Goal: Task Accomplishment & Management: Manage account settings

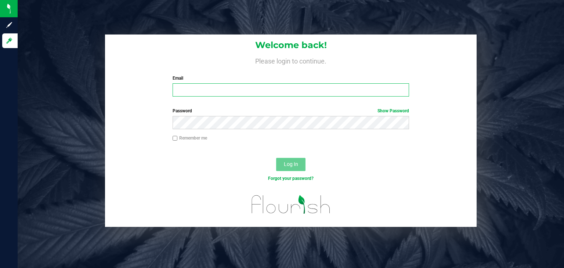
type input "[PERSON_NAME][EMAIL_ADDRESS][DOMAIN_NAME]"
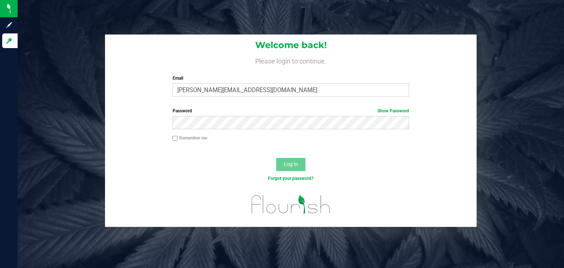
click at [289, 164] on span "Log In" at bounding box center [291, 164] width 14 height 6
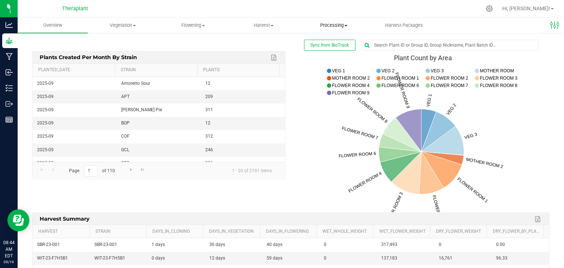
click at [331, 22] on span "Processing" at bounding box center [333, 25] width 69 height 7
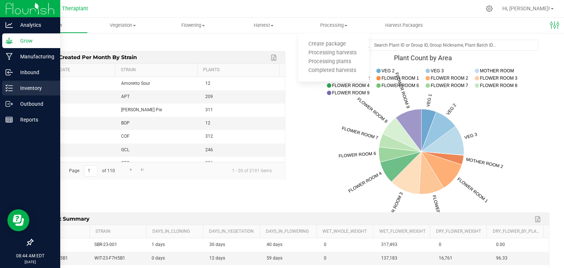
click at [10, 87] on icon at bounding box center [9, 88] width 7 height 7
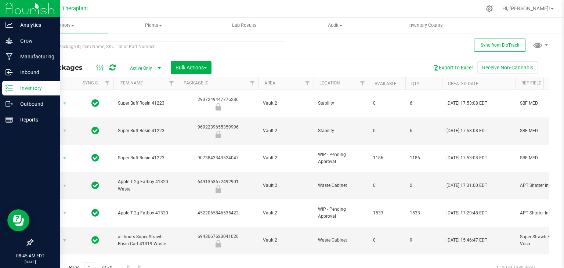
click at [10, 87] on icon at bounding box center [9, 88] width 7 height 7
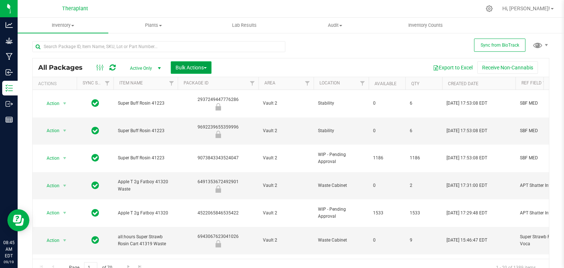
click at [198, 67] on span "Bulk Actions" at bounding box center [191, 68] width 31 height 6
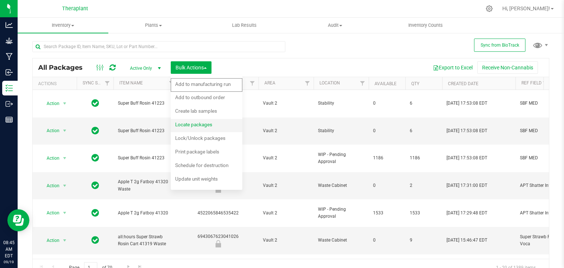
click at [197, 125] on span "Locate packages" at bounding box center [193, 125] width 37 height 6
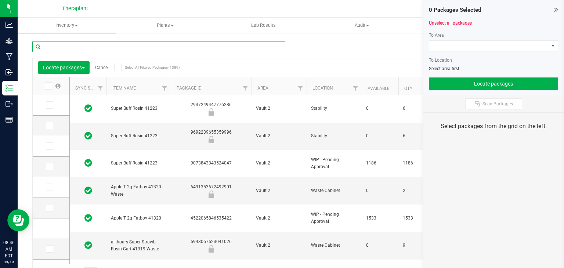
click at [172, 48] on input "text" at bounding box center [158, 46] width 253 height 11
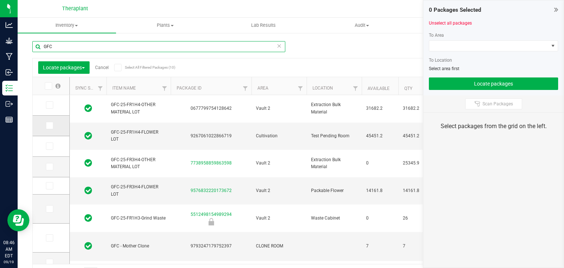
type input "GFC"
click at [48, 126] on icon at bounding box center [49, 126] width 5 height 0
click at [0, 0] on input "checkbox" at bounding box center [0, 0] width 0 height 0
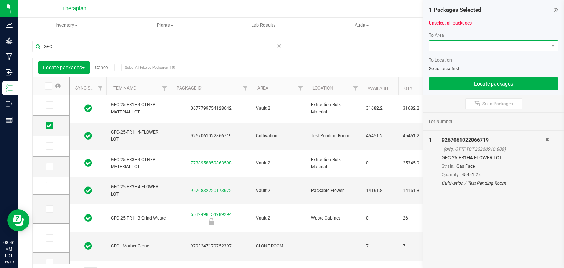
click at [441, 48] on span at bounding box center [489, 46] width 119 height 10
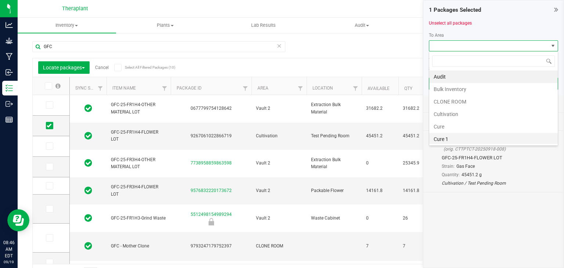
scroll to position [26, 0]
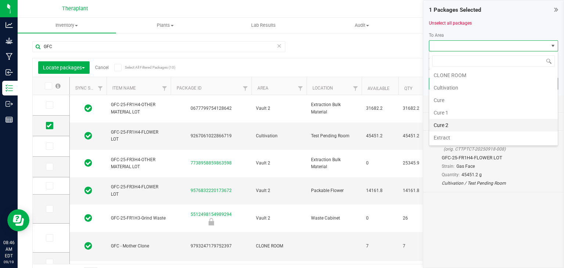
click at [445, 127] on li "Cure 2" at bounding box center [494, 125] width 129 height 12
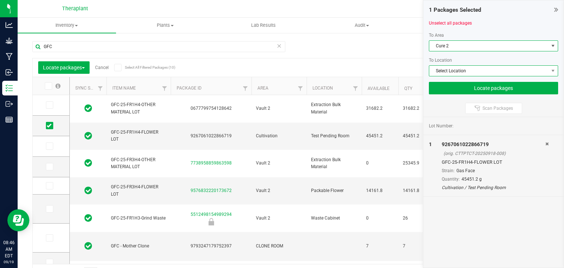
click at [457, 75] on span "Select Location" at bounding box center [489, 71] width 119 height 10
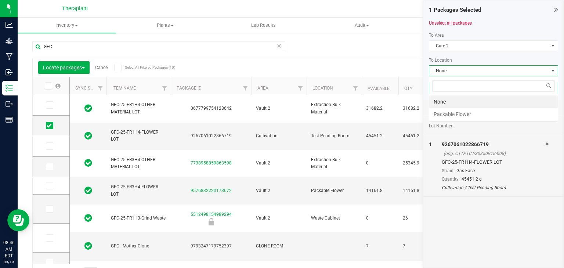
scroll to position [11, 129]
click at [456, 72] on span "None" at bounding box center [489, 71] width 119 height 10
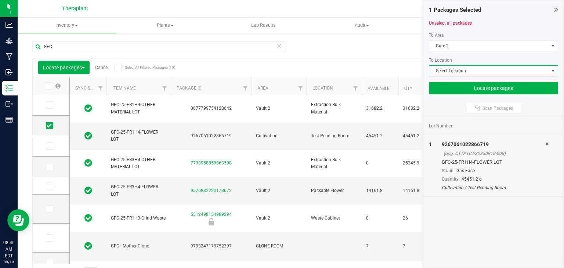
click at [456, 72] on span "Select Location" at bounding box center [489, 71] width 119 height 10
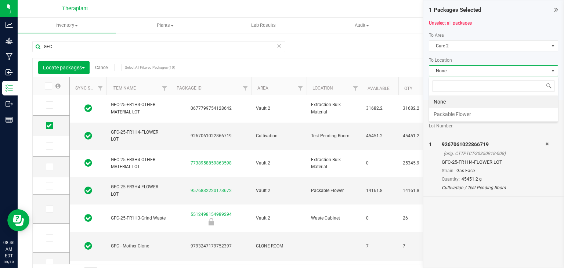
click at [455, 72] on span "None" at bounding box center [489, 71] width 119 height 10
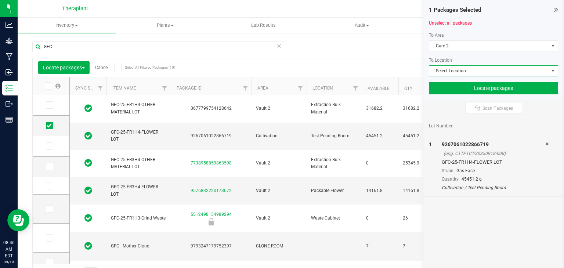
click at [455, 72] on span "Select Location" at bounding box center [489, 71] width 119 height 10
click at [519, 30] on div at bounding box center [493, 29] width 129 height 6
click at [430, 70] on span "Select Location" at bounding box center [489, 71] width 119 height 10
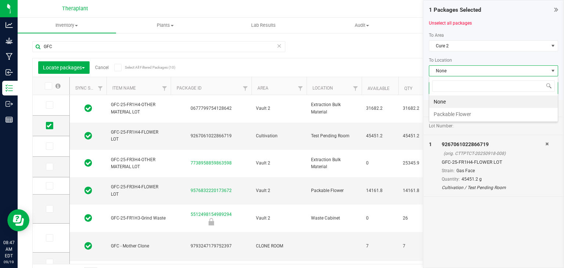
click at [444, 107] on li "None" at bounding box center [494, 102] width 129 height 12
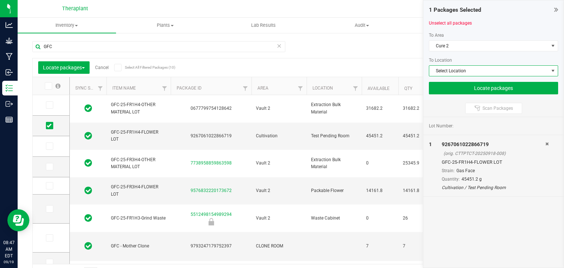
click at [459, 71] on span "Select Location" at bounding box center [489, 71] width 119 height 10
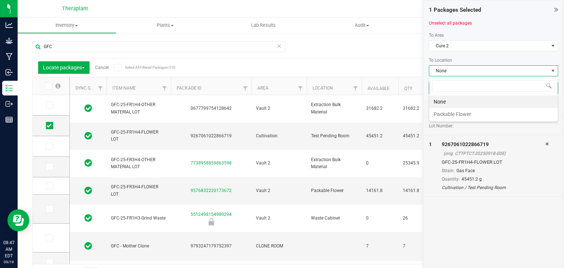
click at [444, 103] on li "None" at bounding box center [494, 102] width 129 height 12
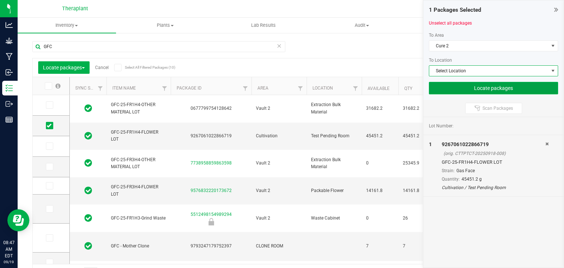
click at [472, 87] on button "Locate packages" at bounding box center [493, 88] width 129 height 12
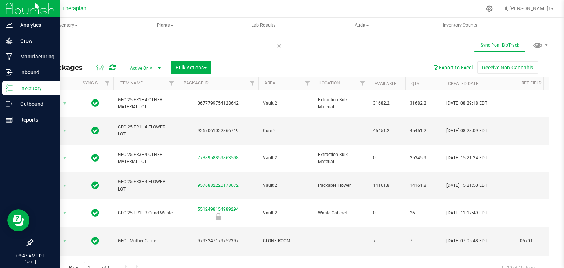
click at [24, 12] on img at bounding box center [30, 8] width 49 height 17
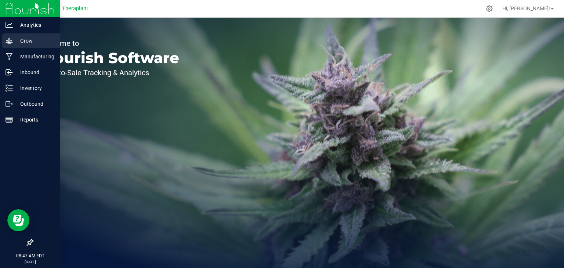
click at [28, 35] on div "Grow" at bounding box center [31, 40] width 58 height 15
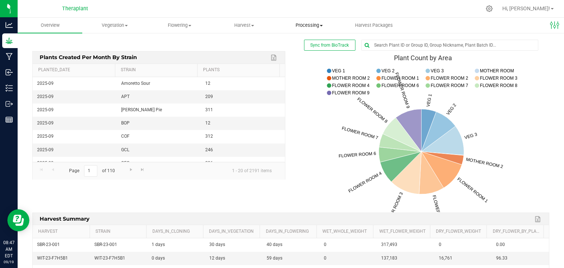
click at [314, 22] on span "Processing" at bounding box center [309, 25] width 64 height 7
click at [308, 52] on span "Processing harvests" at bounding box center [311, 53] width 68 height 6
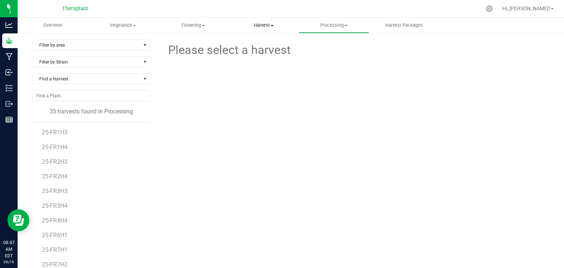
click at [269, 26] on span "Harvest" at bounding box center [263, 25] width 69 height 7
click at [254, 43] on span "Harvests" at bounding box center [249, 44] width 41 height 6
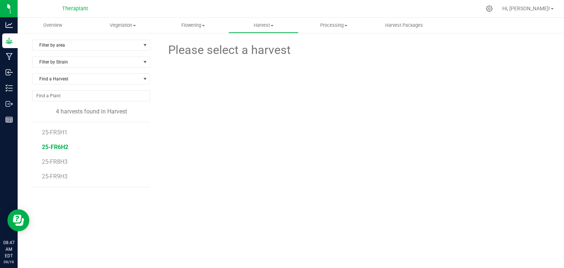
click at [57, 148] on span "25-FR6H2" at bounding box center [55, 147] width 26 height 7
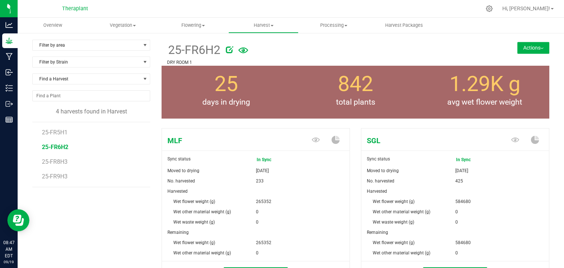
click at [520, 40] on div "25-FR6H2 DRY ROOM 1 Actions Move harvest Harvest notes" at bounding box center [356, 53] width 388 height 26
click at [520, 46] on button "Actions" at bounding box center [534, 48] width 32 height 12
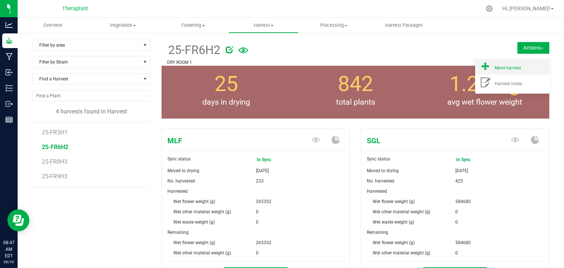
click at [514, 68] on span "Move harvest" at bounding box center [508, 67] width 26 height 5
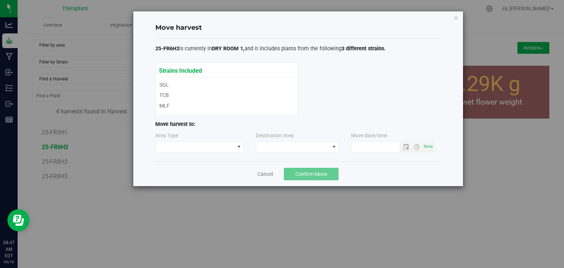
type input "[DATE] 8:47 AM"
click at [171, 148] on span at bounding box center [195, 147] width 79 height 10
click at [176, 172] on li "Processing" at bounding box center [199, 172] width 88 height 12
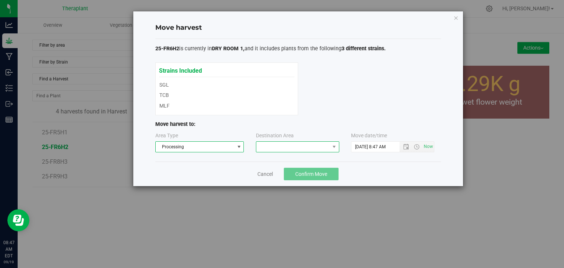
click at [294, 146] on span at bounding box center [293, 147] width 73 height 10
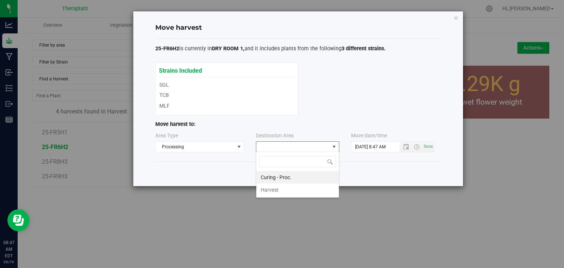
scroll to position [11, 83]
click at [290, 177] on li "Curing - Proc." at bounding box center [298, 177] width 83 height 12
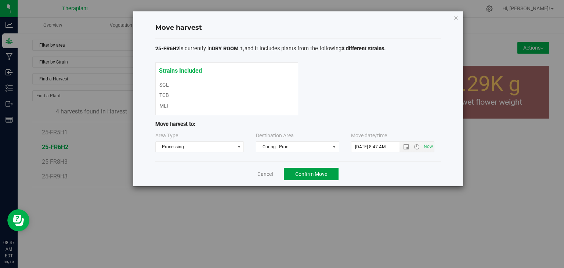
click at [290, 177] on button "Confirm Move" at bounding box center [311, 174] width 55 height 12
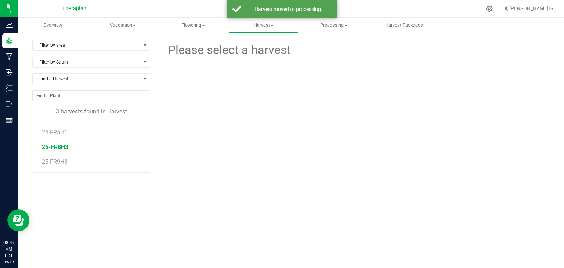
click at [63, 147] on span "25-FR8H3" at bounding box center [55, 147] width 26 height 7
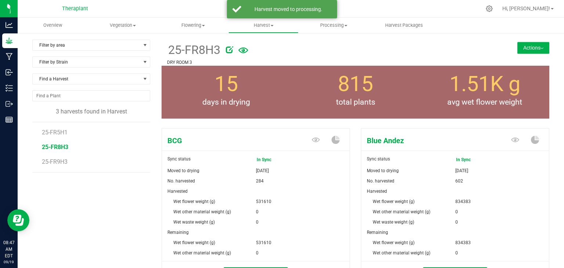
click at [534, 48] on button "Actions" at bounding box center [534, 48] width 32 height 12
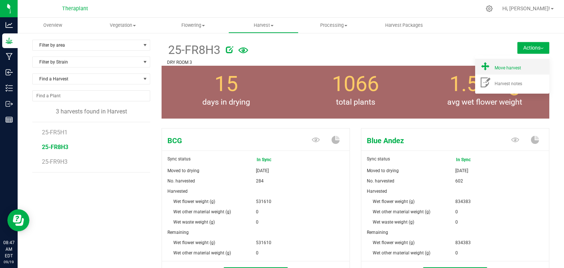
click at [525, 65] on div "Move harvest" at bounding box center [520, 67] width 50 height 8
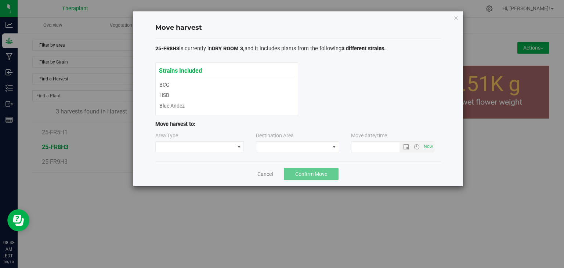
type input "[DATE] 8:48 AM"
click at [189, 145] on span at bounding box center [195, 147] width 79 height 10
click at [186, 170] on li "Processing" at bounding box center [199, 172] width 88 height 12
click at [269, 152] on div "Area Type Processing Destination Area Move date/time" at bounding box center [298, 144] width 286 height 24
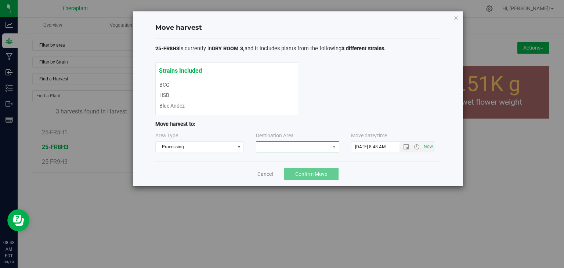
click at [275, 148] on span at bounding box center [293, 147] width 73 height 10
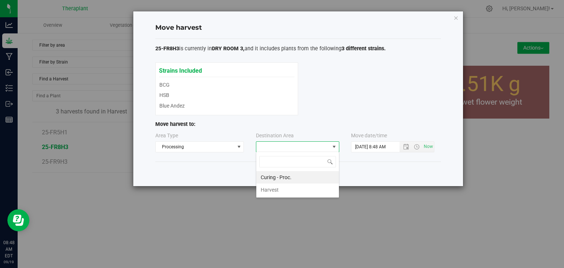
scroll to position [11, 83]
click at [274, 178] on li "Curing - Proc." at bounding box center [298, 177] width 83 height 12
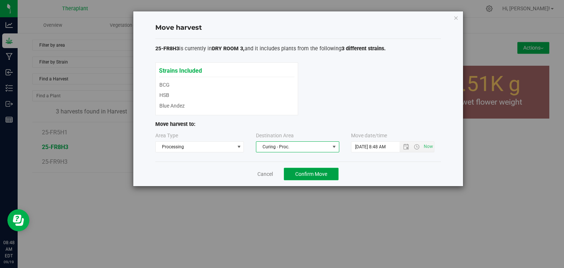
click at [306, 168] on button "Confirm Move" at bounding box center [311, 174] width 55 height 12
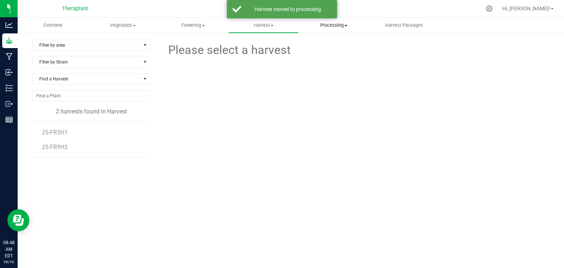
click at [337, 25] on span "Processing" at bounding box center [333, 25] width 69 height 7
click at [338, 53] on span "Processing harvests" at bounding box center [333, 53] width 68 height 6
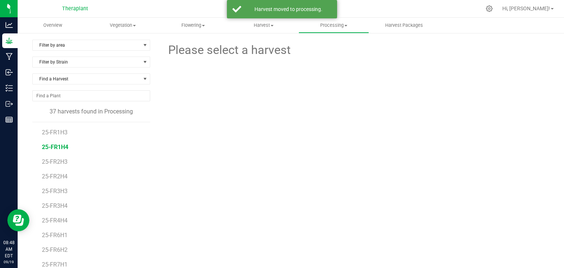
click at [60, 144] on span "25-FR1H4" at bounding box center [55, 147] width 26 height 7
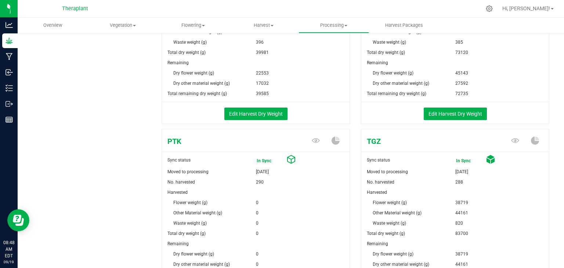
scroll to position [475, 0]
